Goal: Task Accomplishment & Management: Complete application form

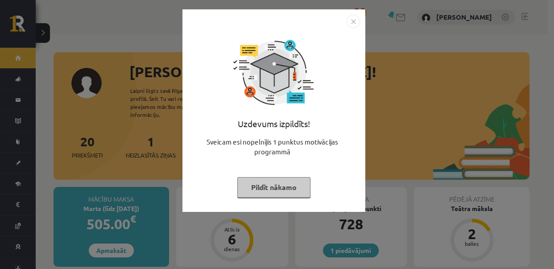
click at [280, 179] on button "Pildīt nākamo" at bounding box center [273, 187] width 73 height 21
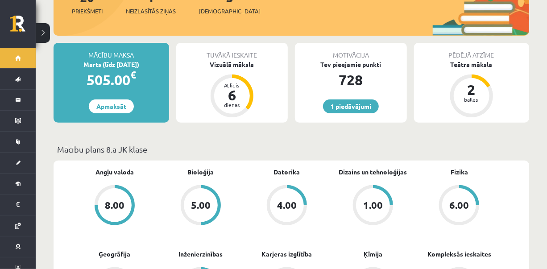
scroll to position [161, 0]
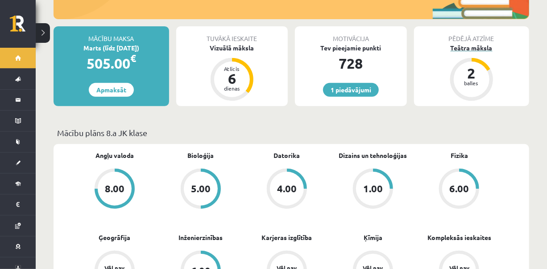
click at [462, 79] on div "2" at bounding box center [471, 73] width 27 height 14
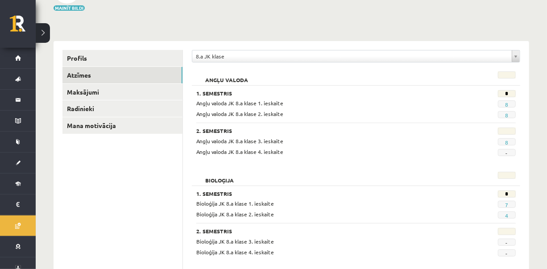
scroll to position [72, 0]
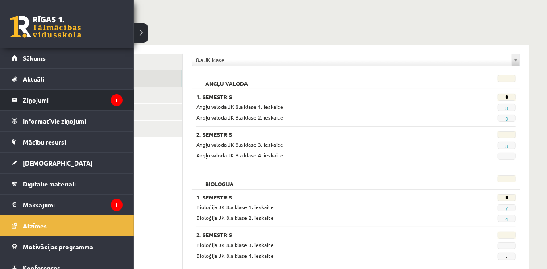
click at [101, 96] on legend "Ziņojumi 1" at bounding box center [73, 100] width 100 height 21
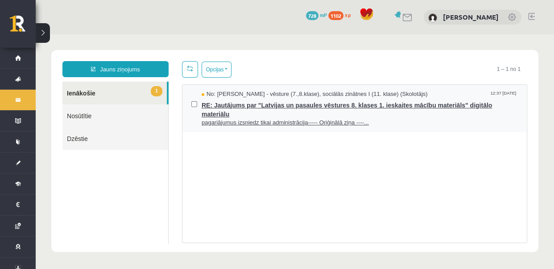
click at [225, 107] on span "RE: Jautājums par "Latvijas un pasaules vēstures 8. klases 1. ieskaites mācību …" at bounding box center [360, 109] width 316 height 20
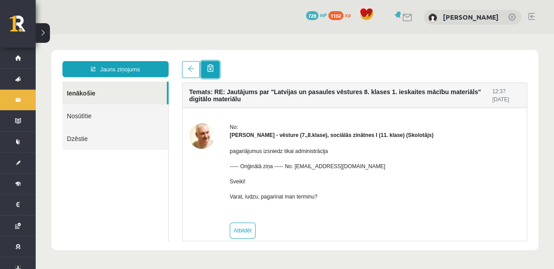
click at [208, 71] on span at bounding box center [210, 68] width 7 height 8
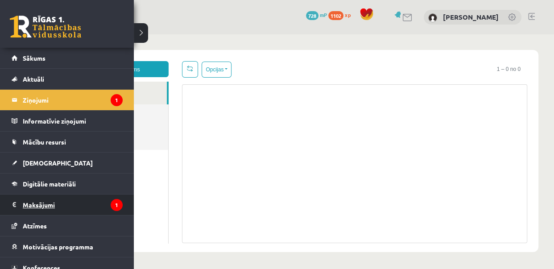
click at [44, 196] on legend "Maksājumi 1" at bounding box center [73, 205] width 100 height 21
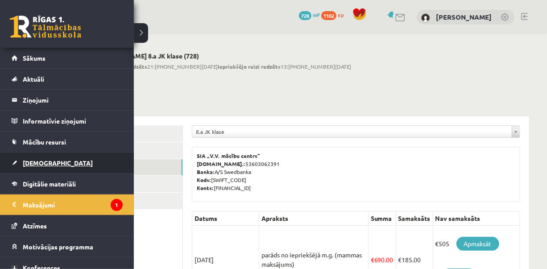
click at [41, 163] on span "[DEMOGRAPHIC_DATA]" at bounding box center [58, 163] width 70 height 8
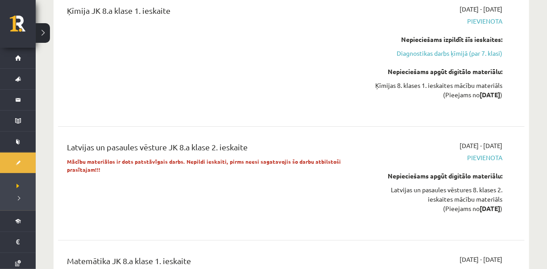
scroll to position [1442, 0]
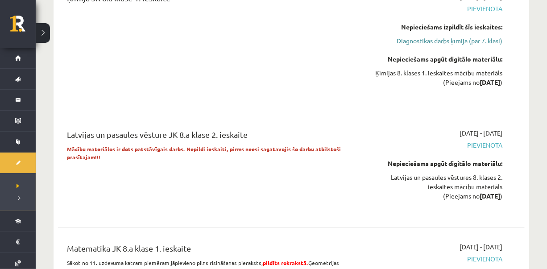
click at [477, 39] on link "Diagnostikas darbs ķīmijā (par 7. klasi)" at bounding box center [434, 40] width 136 height 9
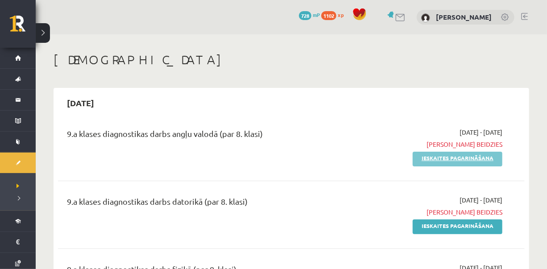
click at [425, 166] on link "Ieskaites pagarināšana" at bounding box center [458, 159] width 90 height 15
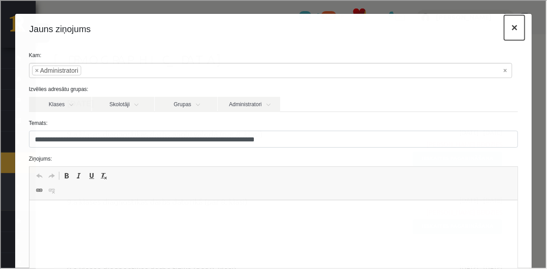
click at [504, 31] on button "×" at bounding box center [513, 26] width 21 height 25
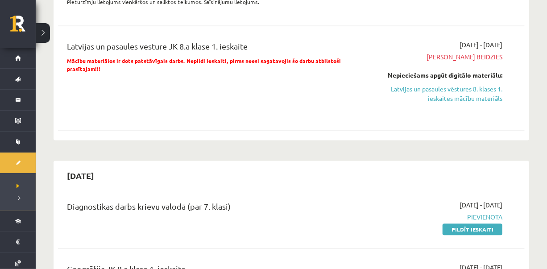
scroll to position [804, 0]
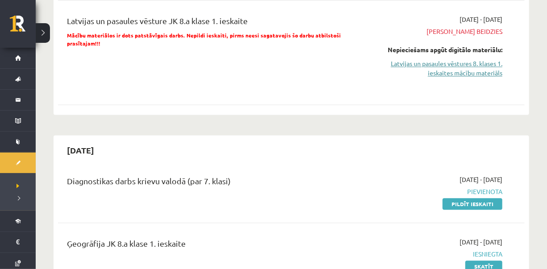
click at [481, 66] on link "Latvijas un pasaules vēstures 8. klases 1. ieskaites mācību materiāls" at bounding box center [434, 68] width 136 height 19
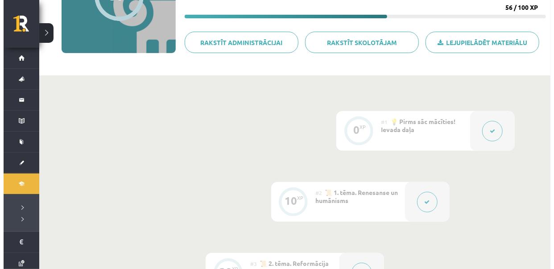
scroll to position [128, 0]
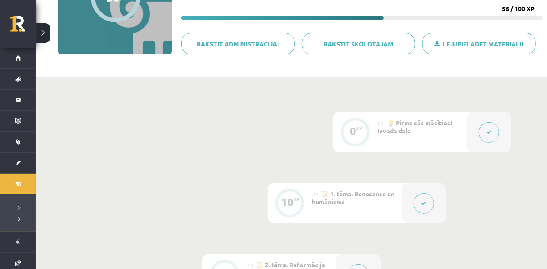
click at [495, 129] on button at bounding box center [489, 132] width 21 height 21
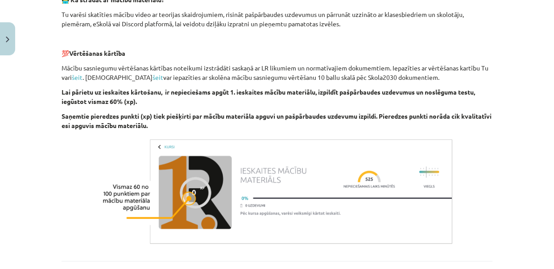
scroll to position [422, 0]
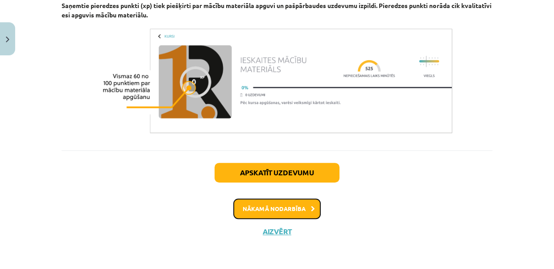
click at [293, 207] on button "Nākamā nodarbība" at bounding box center [276, 209] width 87 height 21
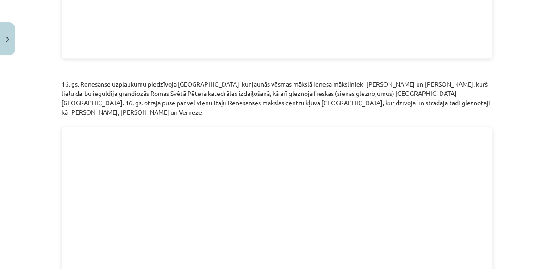
scroll to position [2063, 0]
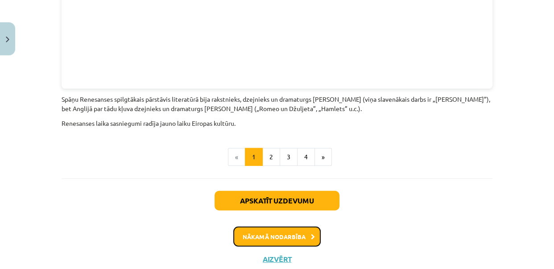
click at [296, 227] on button "Nākamā nodarbība" at bounding box center [276, 237] width 87 height 21
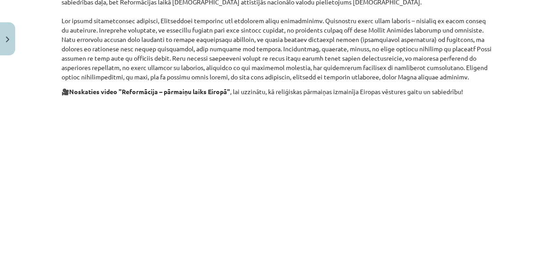
scroll to position [570, 0]
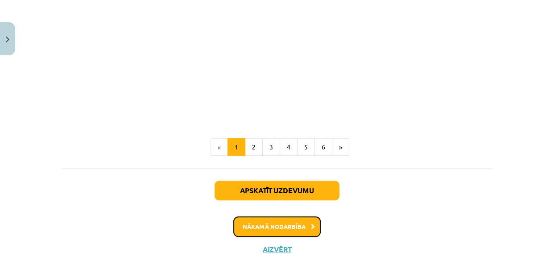
click at [299, 216] on button "Nākamā nodarbība" at bounding box center [276, 226] width 87 height 21
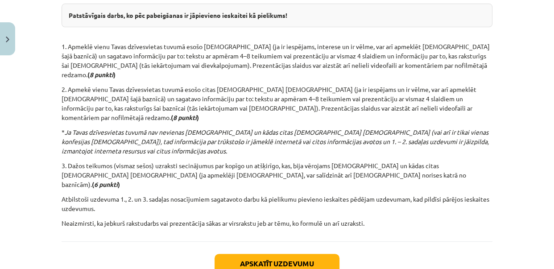
scroll to position [253, 0]
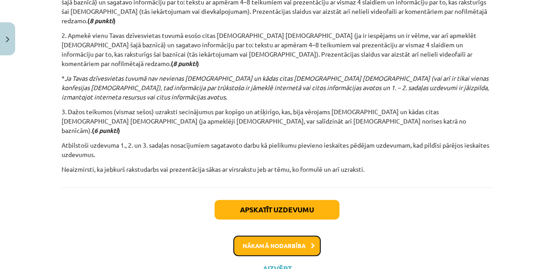
click at [304, 236] on button "Nākamā nodarbība" at bounding box center [276, 246] width 87 height 21
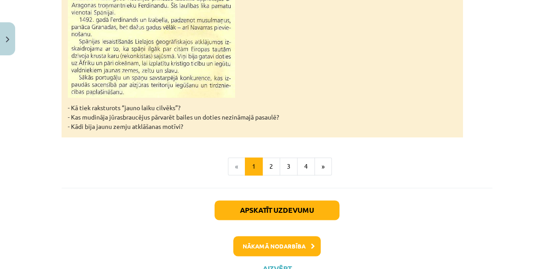
scroll to position [981, 0]
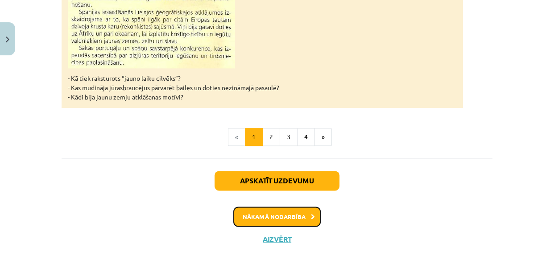
click at [284, 209] on button "Nākamā nodarbība" at bounding box center [276, 217] width 87 height 21
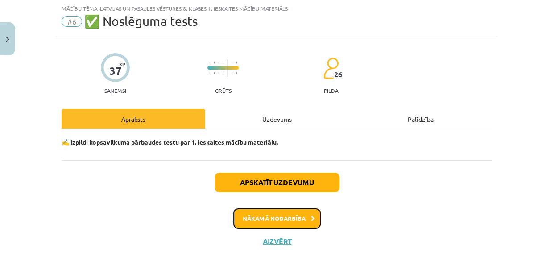
click at [284, 209] on button "Nākamā nodarbība" at bounding box center [276, 218] width 87 height 21
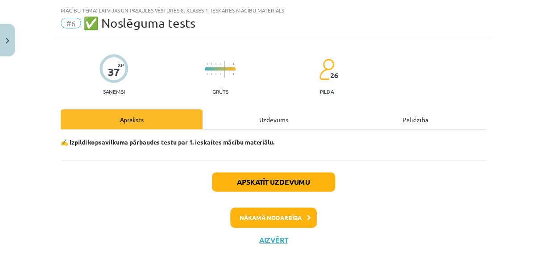
scroll to position [4, 0]
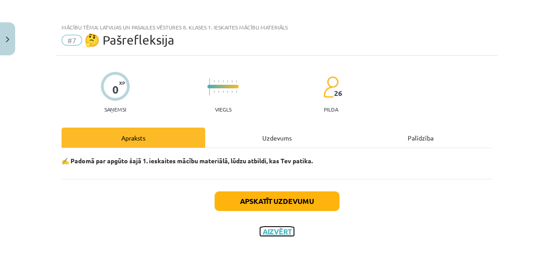
click at [275, 232] on button "Aizvērt" at bounding box center [277, 231] width 34 height 9
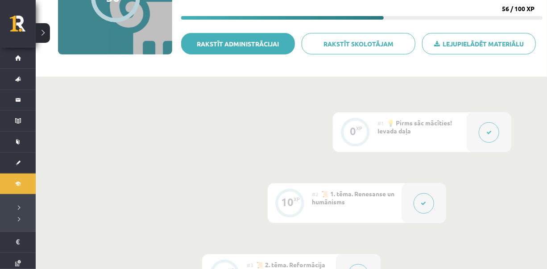
click at [267, 46] on link "Rakstīt administrācijai" at bounding box center [238, 43] width 114 height 21
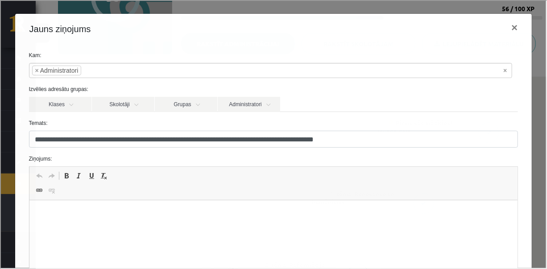
scroll to position [0, 0]
click at [59, 211] on p "Bagātinātā teksta redaktors, wiswyg-editor-47433752585460-1760120009-737" at bounding box center [273, 213] width 471 height 9
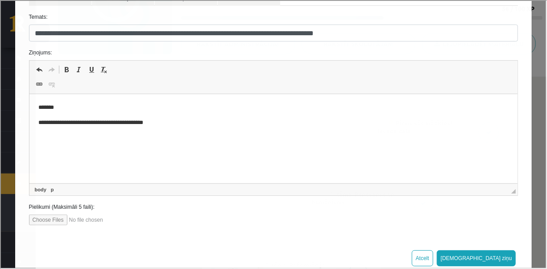
scroll to position [128, 0]
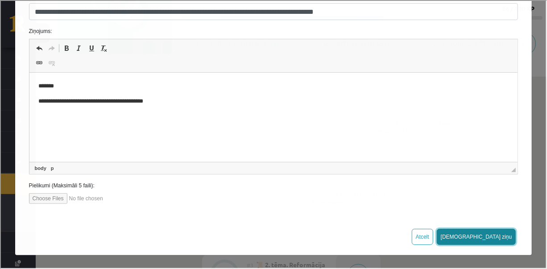
click at [492, 234] on button "Sūtīt ziņu" at bounding box center [475, 236] width 79 height 16
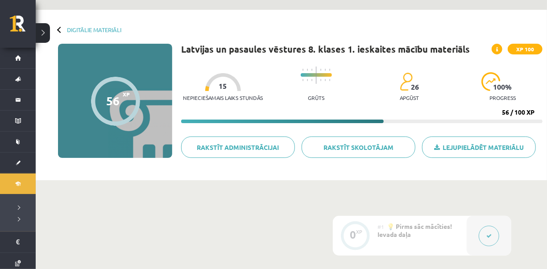
scroll to position [23, 0]
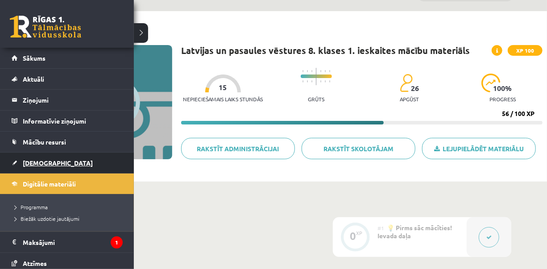
click at [31, 164] on span "[DEMOGRAPHIC_DATA]" at bounding box center [58, 163] width 70 height 8
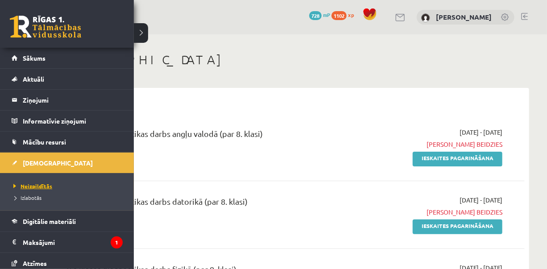
click at [49, 183] on span "Neizpildītās" at bounding box center [31, 186] width 41 height 7
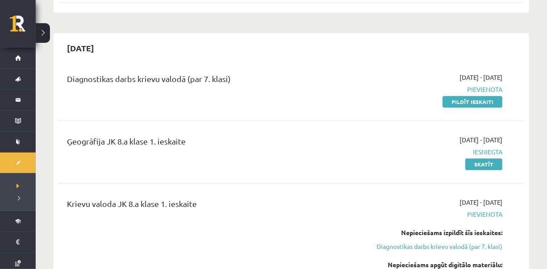
scroll to position [893, 0]
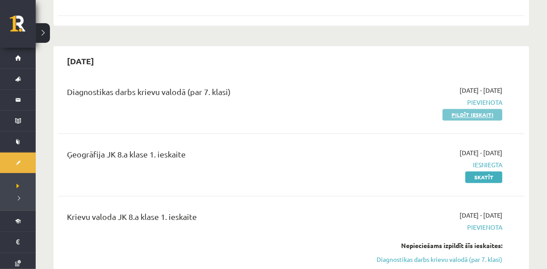
click at [466, 116] on link "Pildīt ieskaiti" at bounding box center [473, 115] width 60 height 12
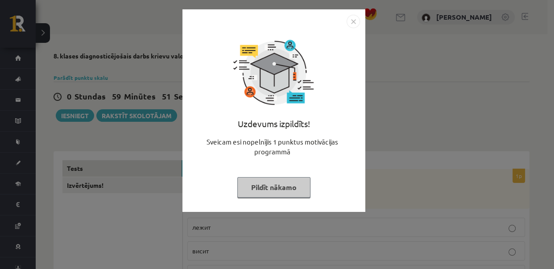
click at [267, 186] on button "Pildīt nākamo" at bounding box center [273, 187] width 73 height 21
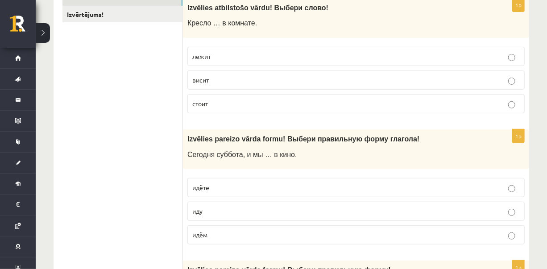
scroll to position [133, 0]
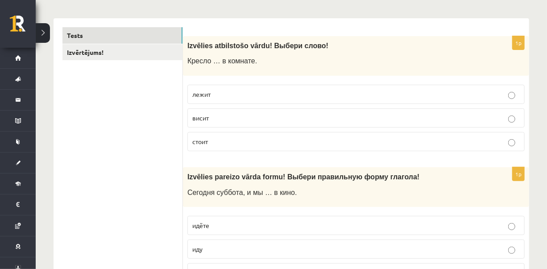
click at [245, 142] on p "стоит" at bounding box center [356, 141] width 328 height 9
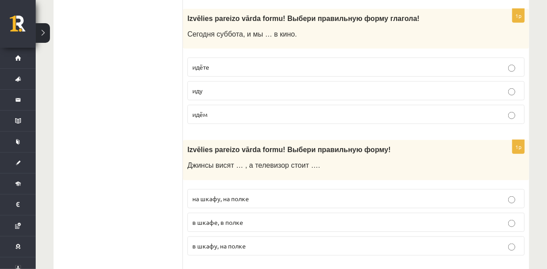
scroll to position [279, 0]
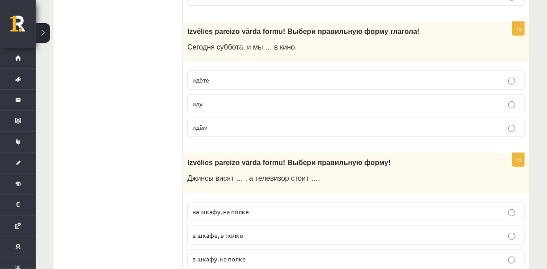
click at [305, 123] on p "идём" at bounding box center [356, 127] width 328 height 9
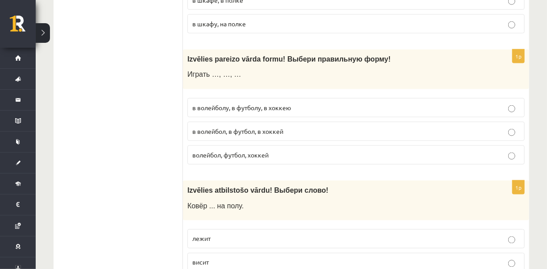
click at [341, 125] on label "в волейбол, в футбол, в хоккей" at bounding box center [355, 131] width 337 height 19
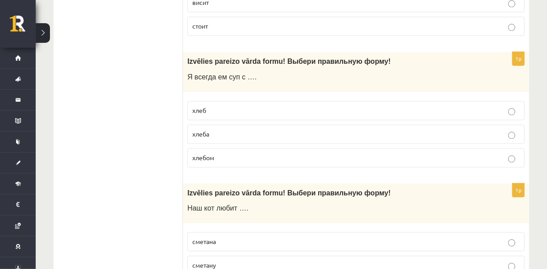
scroll to position [825, 0]
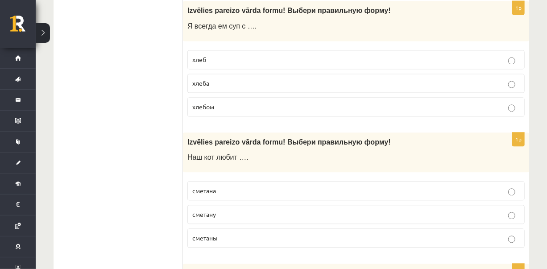
click at [324, 100] on label "хлебом" at bounding box center [355, 106] width 337 height 19
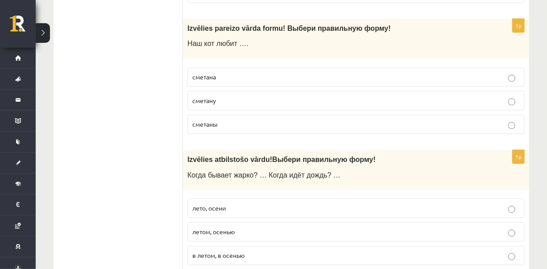
scroll to position [932, 0]
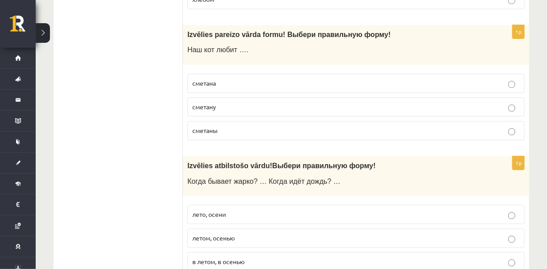
click at [391, 106] on p "сметану" at bounding box center [356, 106] width 328 height 9
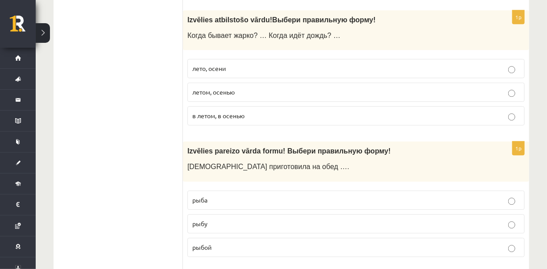
scroll to position [1085, 0]
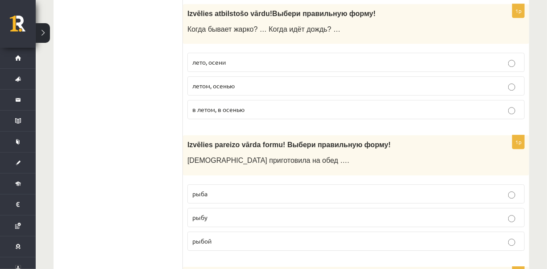
click at [273, 83] on p "летом, осенью" at bounding box center [356, 85] width 328 height 9
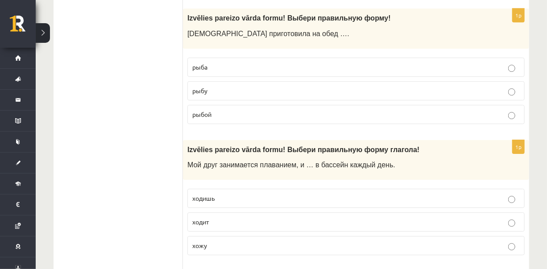
scroll to position [1224, 0]
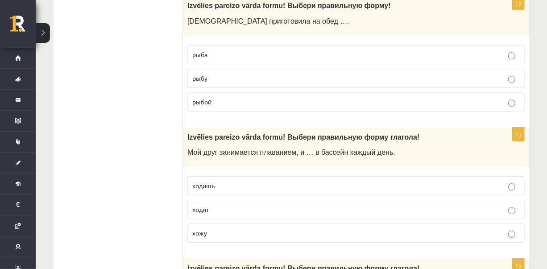
click at [219, 81] on label "рыбу" at bounding box center [355, 78] width 337 height 19
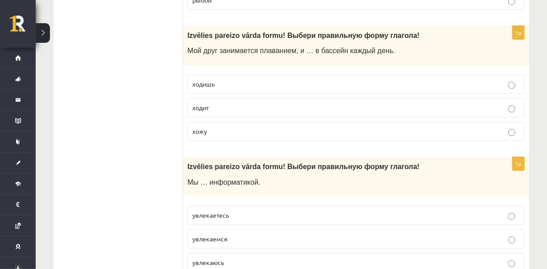
scroll to position [1338, 0]
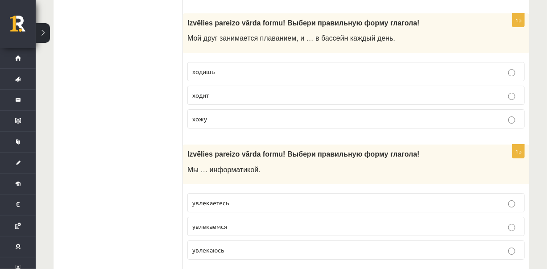
click at [251, 91] on p "ходит" at bounding box center [356, 95] width 328 height 9
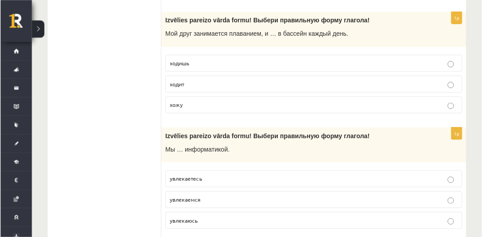
scroll to position [1338, 0]
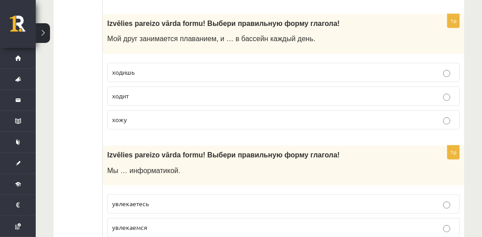
drag, startPoint x: 469, startPoint y: 7, endPoint x: 85, endPoint y: 111, distance: 397.4
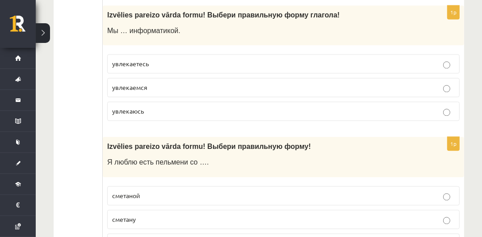
scroll to position [1484, 0]
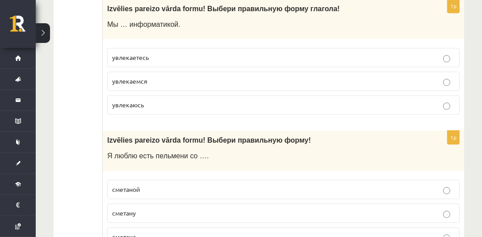
click at [227, 86] on label "увлекаемся" at bounding box center [283, 80] width 352 height 19
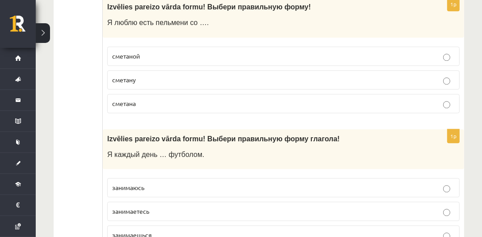
scroll to position [1636, 0]
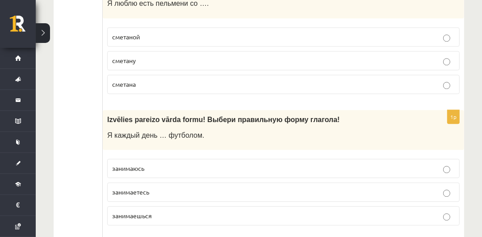
click at [171, 32] on p "сметаной" at bounding box center [283, 36] width 342 height 9
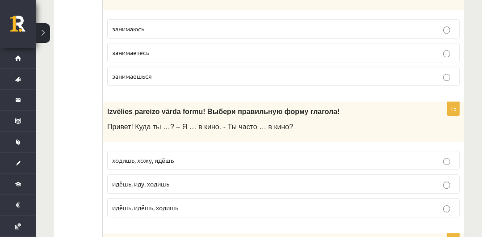
scroll to position [1750, 0]
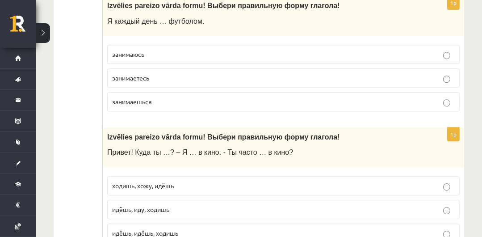
click at [144, 52] on span "занимаюсь" at bounding box center [128, 54] width 32 height 8
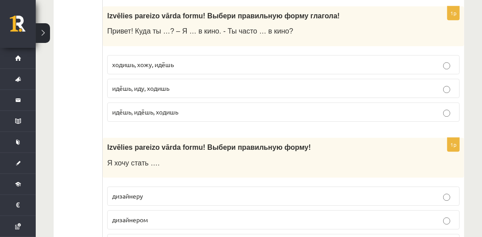
scroll to position [1883, 0]
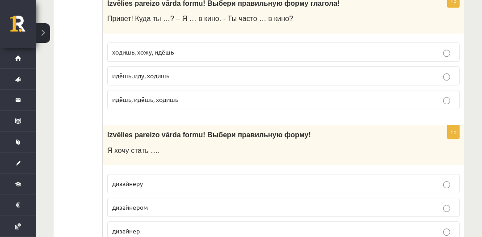
click at [287, 76] on p "идёшь, иду, ходишь" at bounding box center [283, 75] width 342 height 9
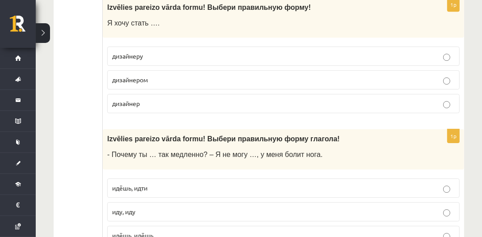
scroll to position [2023, 0]
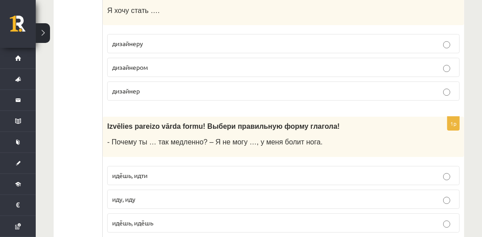
click at [161, 66] on p "дизайнером" at bounding box center [283, 66] width 342 height 9
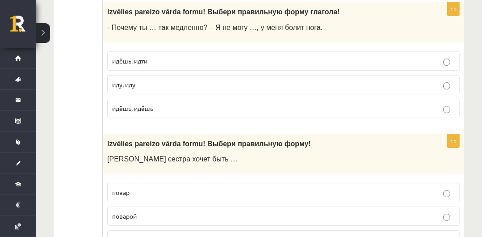
scroll to position [2150, 0]
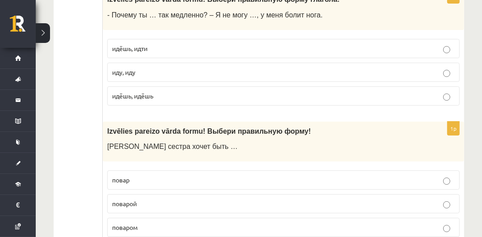
click at [192, 45] on p "идёшь, идти" at bounding box center [283, 48] width 342 height 9
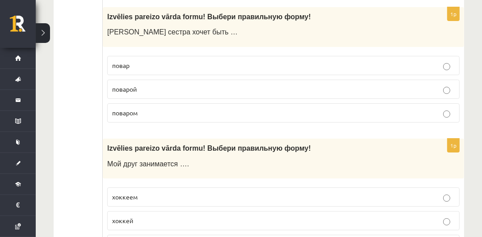
scroll to position [2270, 0]
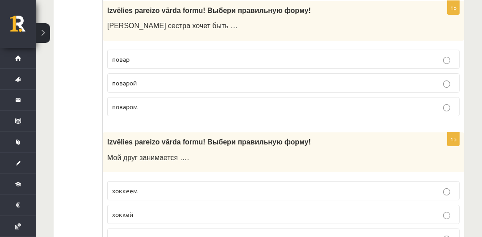
click at [175, 107] on p "поваром" at bounding box center [283, 106] width 342 height 9
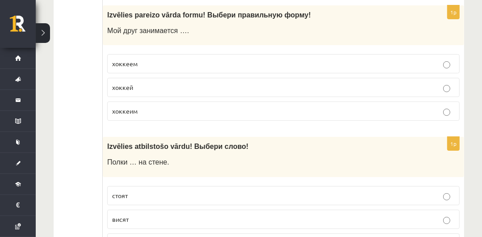
scroll to position [2403, 0]
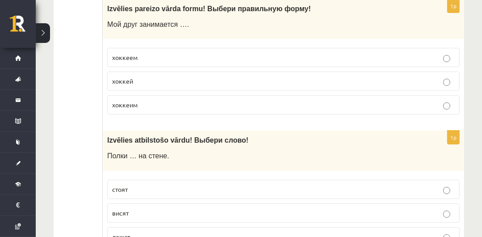
click at [135, 53] on span "хоккеем" at bounding box center [124, 57] width 25 height 8
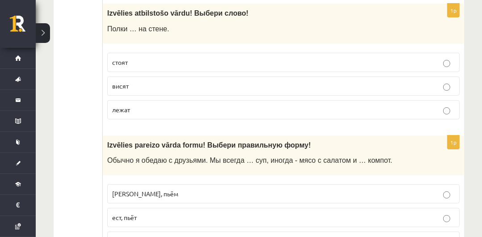
scroll to position [2537, 0]
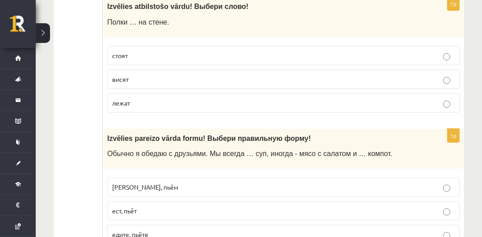
click at [203, 80] on label "висят" at bounding box center [283, 79] width 352 height 19
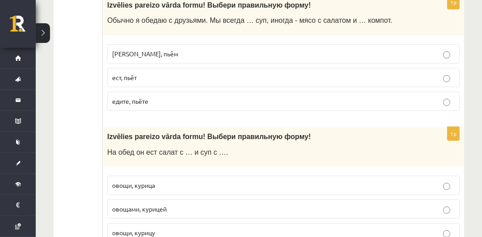
scroll to position [2663, 0]
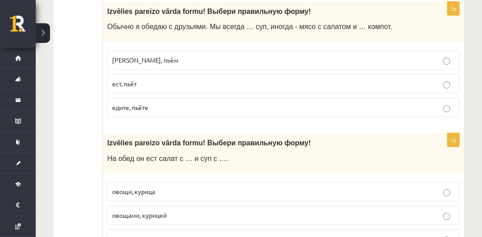
click at [233, 57] on p "едим, пьём" at bounding box center [283, 59] width 342 height 9
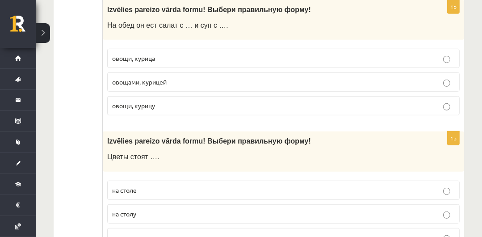
scroll to position [2809, 0]
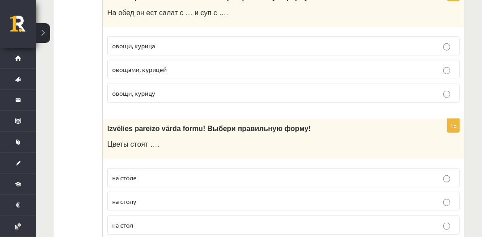
click at [171, 60] on label "овощами, курицей" at bounding box center [283, 69] width 352 height 19
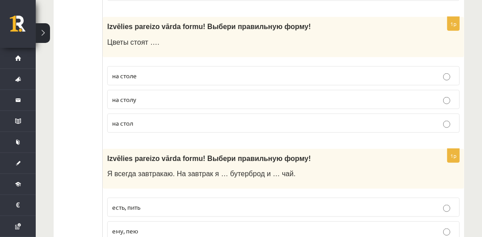
scroll to position [2917, 0]
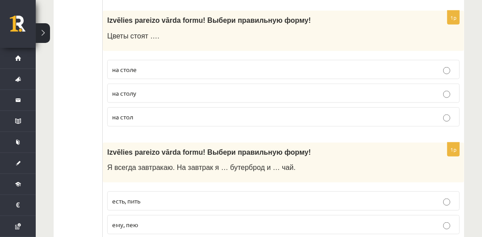
click at [153, 65] on p "на столе" at bounding box center [283, 69] width 342 height 9
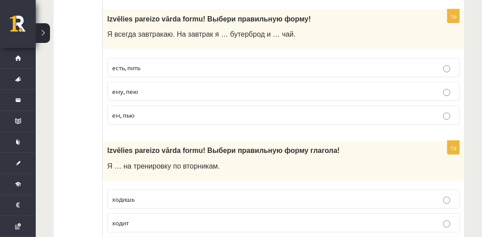
scroll to position [3057, 0]
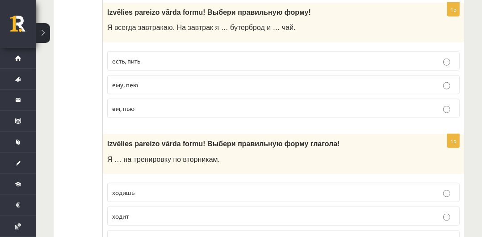
click at [175, 107] on p "ем, пью" at bounding box center [283, 108] width 342 height 9
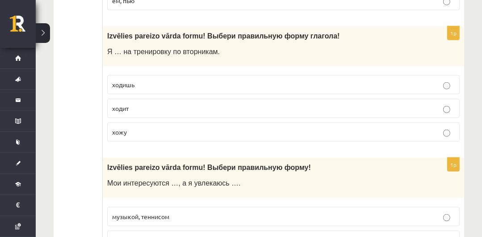
scroll to position [3171, 0]
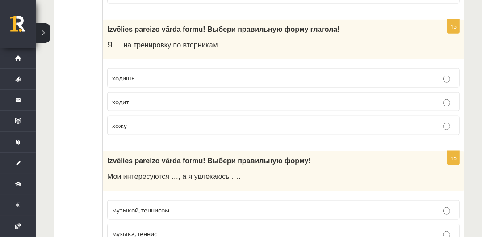
click at [252, 121] on p "хожу" at bounding box center [283, 125] width 342 height 9
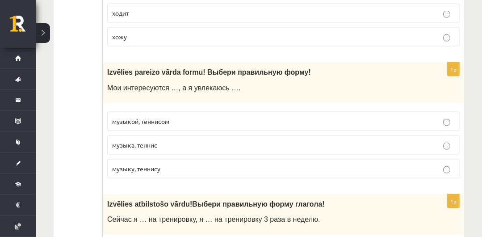
scroll to position [3329, 0]
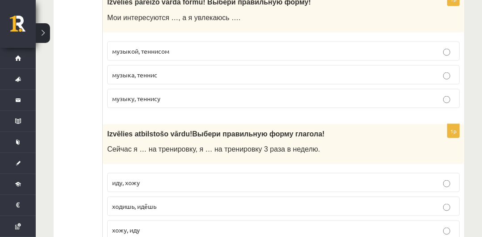
click at [191, 46] on p "музыкой, теннисом" at bounding box center [283, 50] width 342 height 9
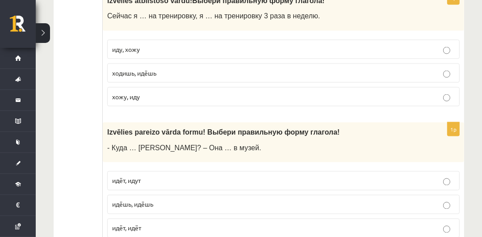
scroll to position [3469, 0]
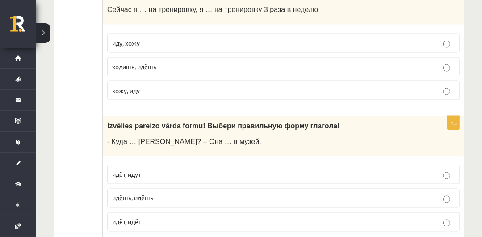
click at [142, 38] on p "иду, хожу" at bounding box center [283, 42] width 342 height 9
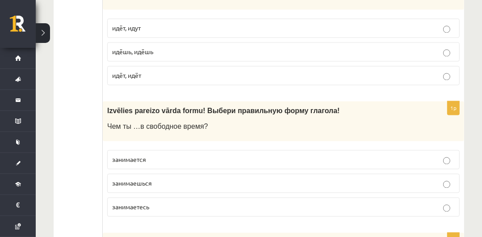
scroll to position [3596, 0]
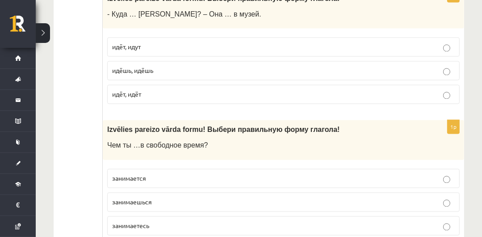
click at [227, 90] on p "идёт, идёт" at bounding box center [283, 94] width 342 height 9
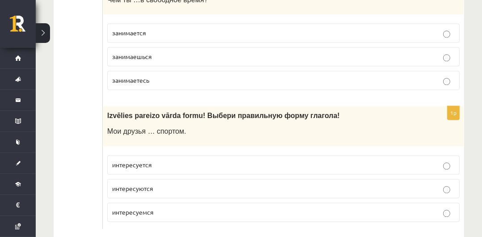
scroll to position [3716, 0]
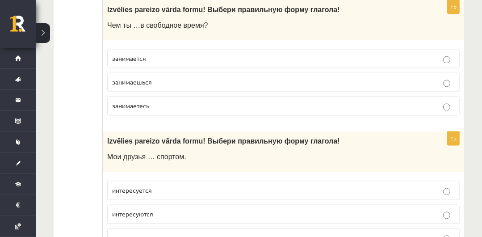
click at [195, 77] on p "занимаешься" at bounding box center [283, 81] width 342 height 9
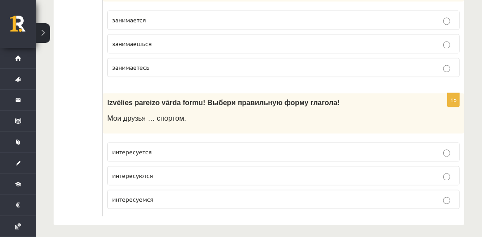
click at [184, 142] on label "интересуется" at bounding box center [283, 151] width 352 height 19
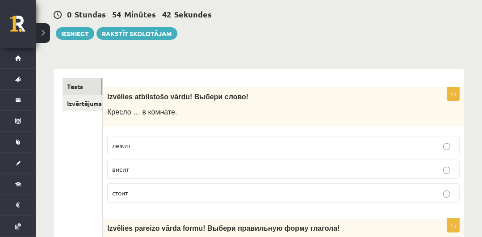
scroll to position [6, 0]
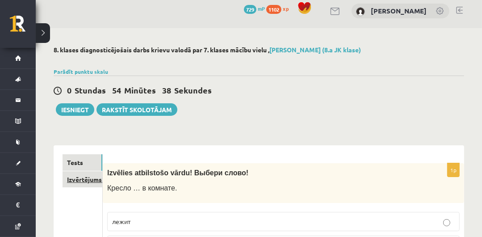
click at [78, 180] on link "Izvērtējums!" at bounding box center [82, 179] width 40 height 17
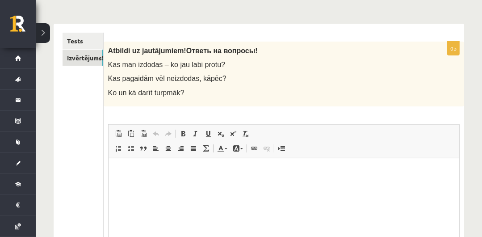
scroll to position [137, 0]
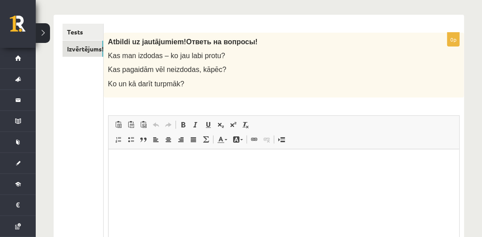
click at [152, 168] on html at bounding box center [283, 162] width 350 height 27
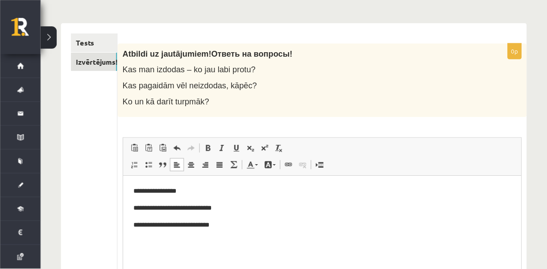
scroll to position [0, 0]
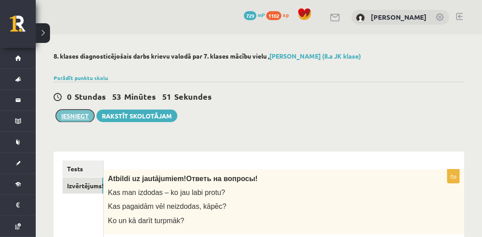
click at [77, 117] on button "Iesniegt" at bounding box center [75, 115] width 38 height 12
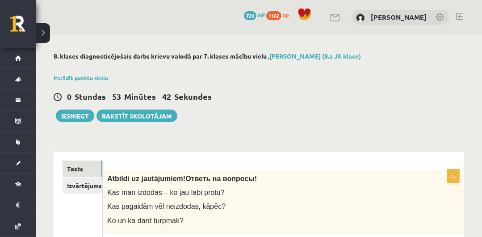
click at [78, 173] on link "Tests" at bounding box center [82, 168] width 40 height 17
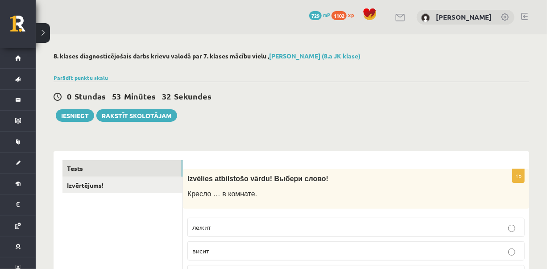
drag, startPoint x: 464, startPoint y: 0, endPoint x: 323, endPoint y: 29, distance: 144.4
click at [268, 9] on div "0 Dāvanas 729 mP 1102 xp Nikola Silāre" at bounding box center [292, 17] width 512 height 34
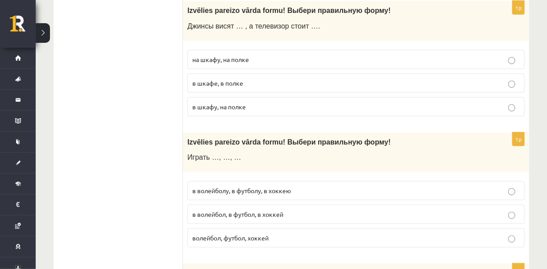
scroll to position [437, 0]
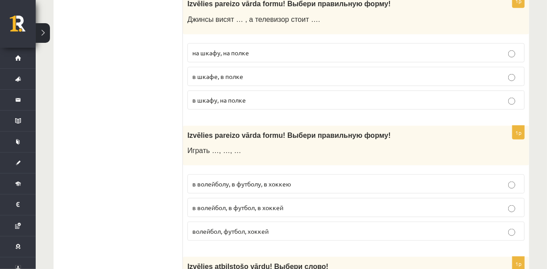
click at [274, 103] on p "в шкафу, на полке" at bounding box center [356, 100] width 328 height 9
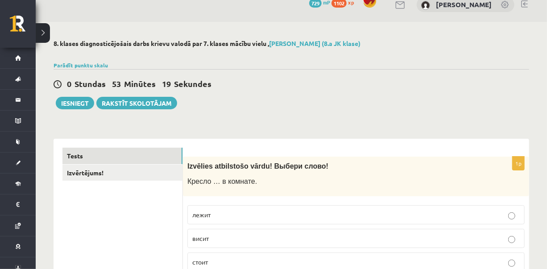
scroll to position [0, 0]
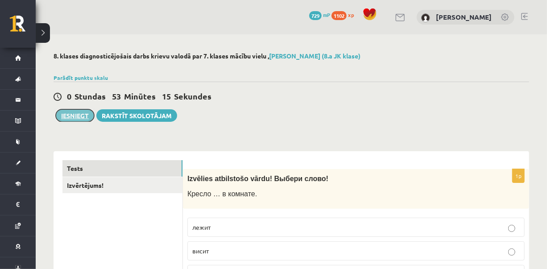
click at [72, 117] on button "Iesniegt" at bounding box center [75, 115] width 38 height 12
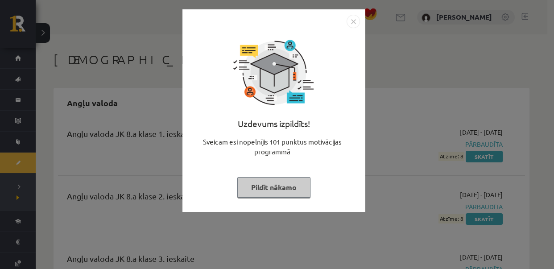
click at [281, 179] on button "Pildīt nākamo" at bounding box center [273, 187] width 73 height 21
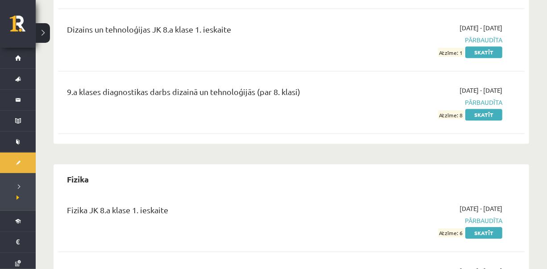
scroll to position [1123, 0]
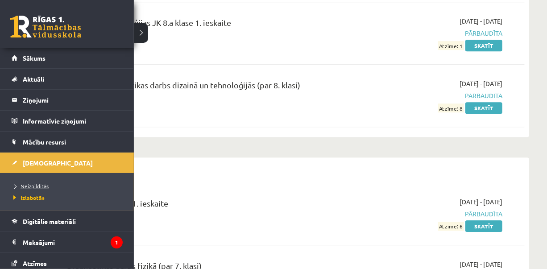
click at [37, 183] on span "Neizpildītās" at bounding box center [29, 186] width 37 height 7
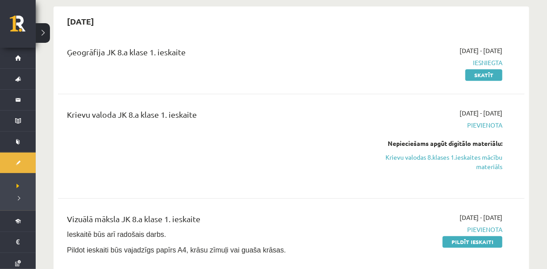
scroll to position [214, 0]
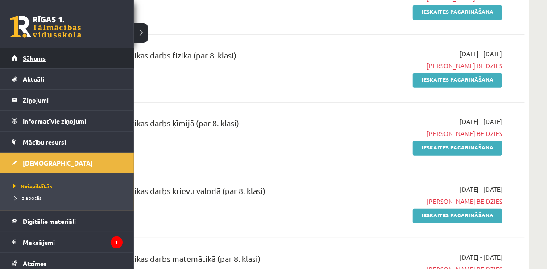
click at [29, 53] on link "Sākums" at bounding box center [67, 58] width 111 height 21
